Goal: Check status: Check status

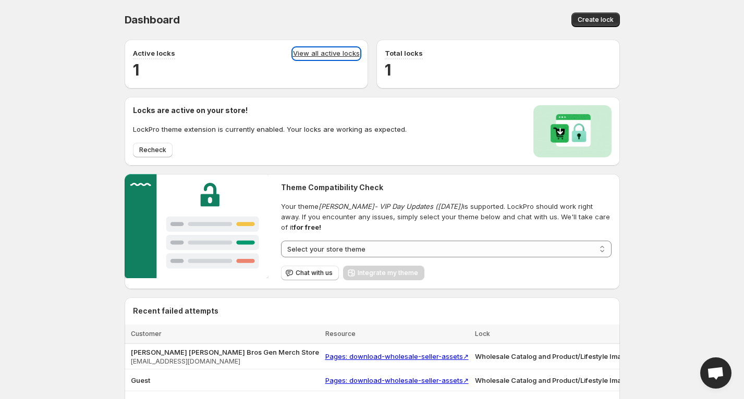
click at [328, 51] on link "View all active locks" at bounding box center [326, 53] width 67 height 11
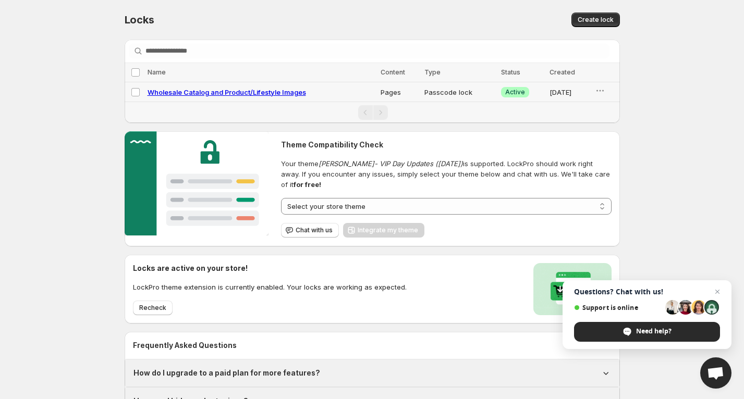
click at [271, 93] on span "Wholesale Catalog and Product/Lifestyle Images" at bounding box center [227, 92] width 158 height 8
select select "*****"
select select "******"
